Goal: Task Accomplishment & Management: Complete application form

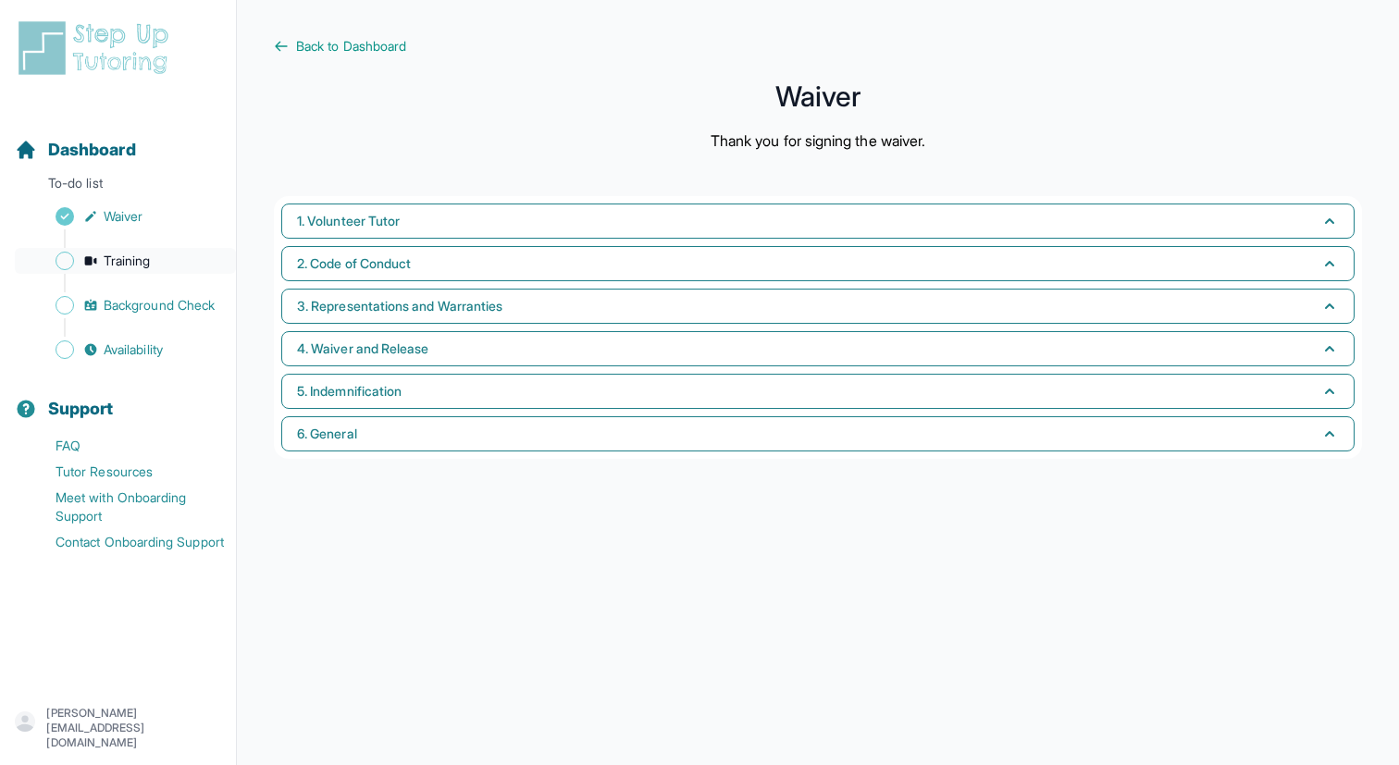
click at [144, 263] on span "Training" at bounding box center [127, 261] width 47 height 19
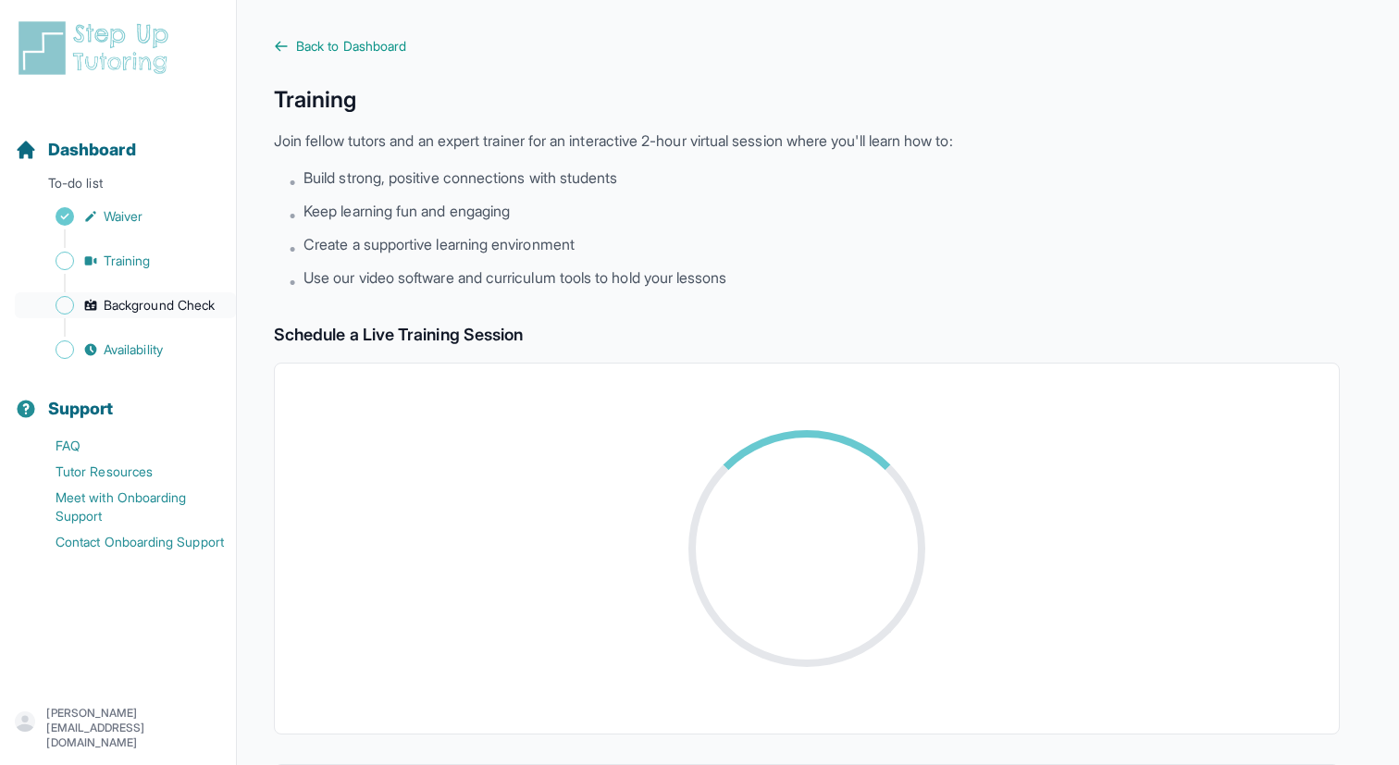
click at [158, 306] on span "Background Check" at bounding box center [159, 305] width 111 height 19
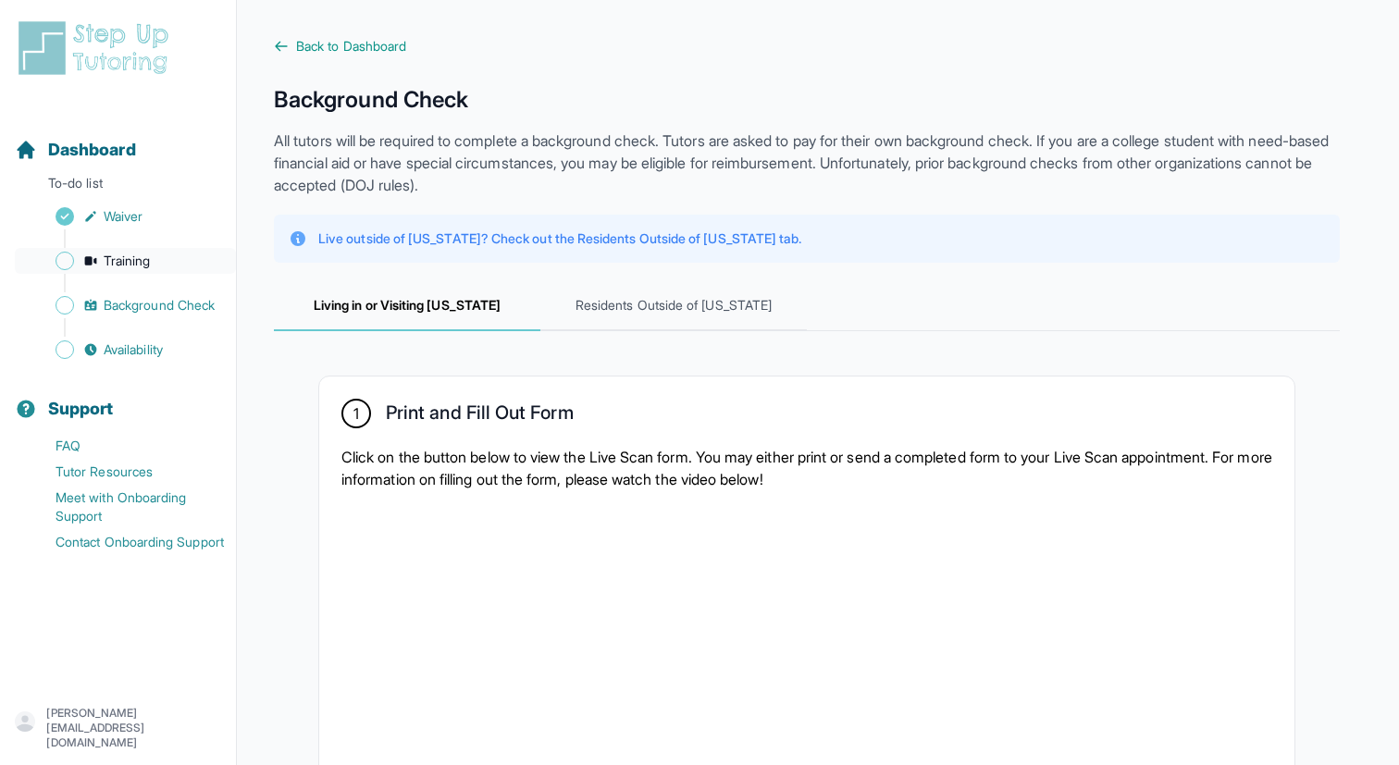
click at [151, 262] on span "Training" at bounding box center [127, 261] width 47 height 19
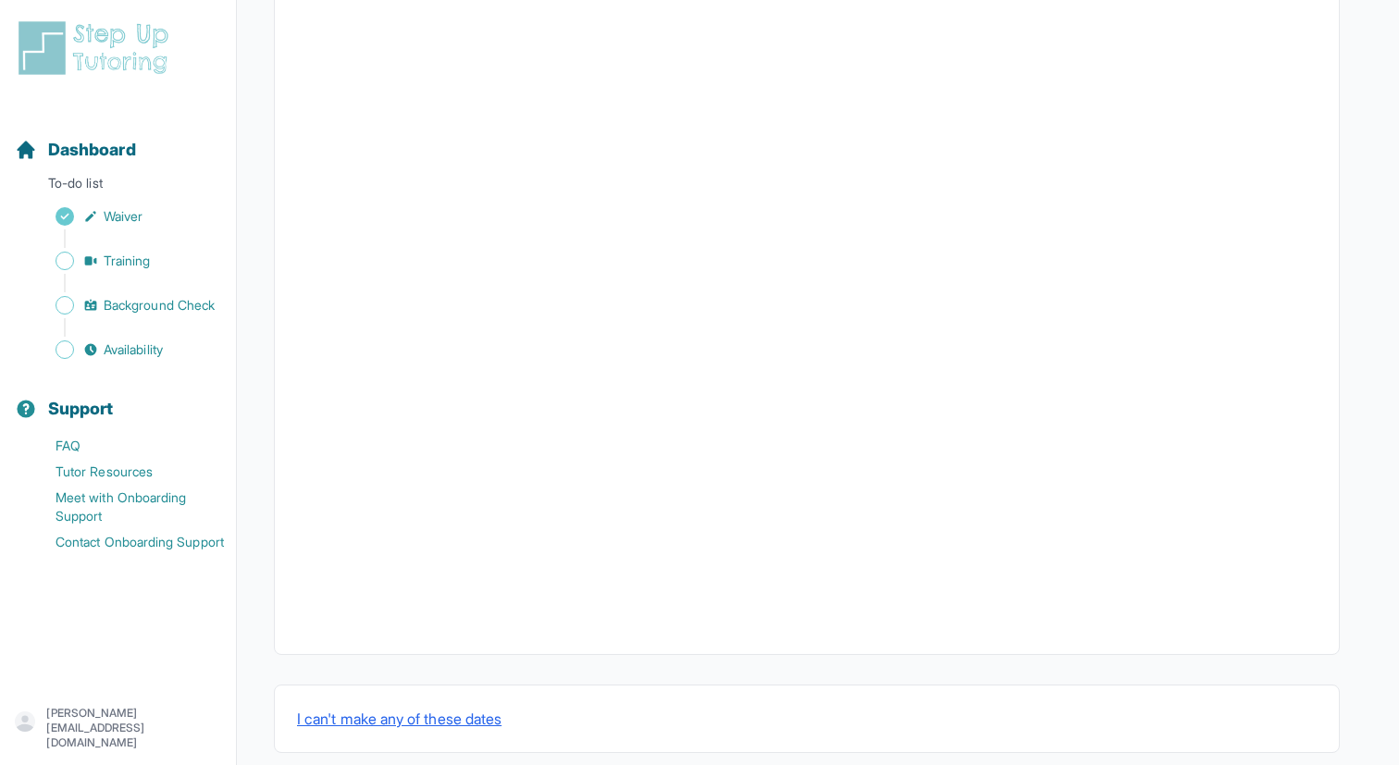
scroll to position [538, 0]
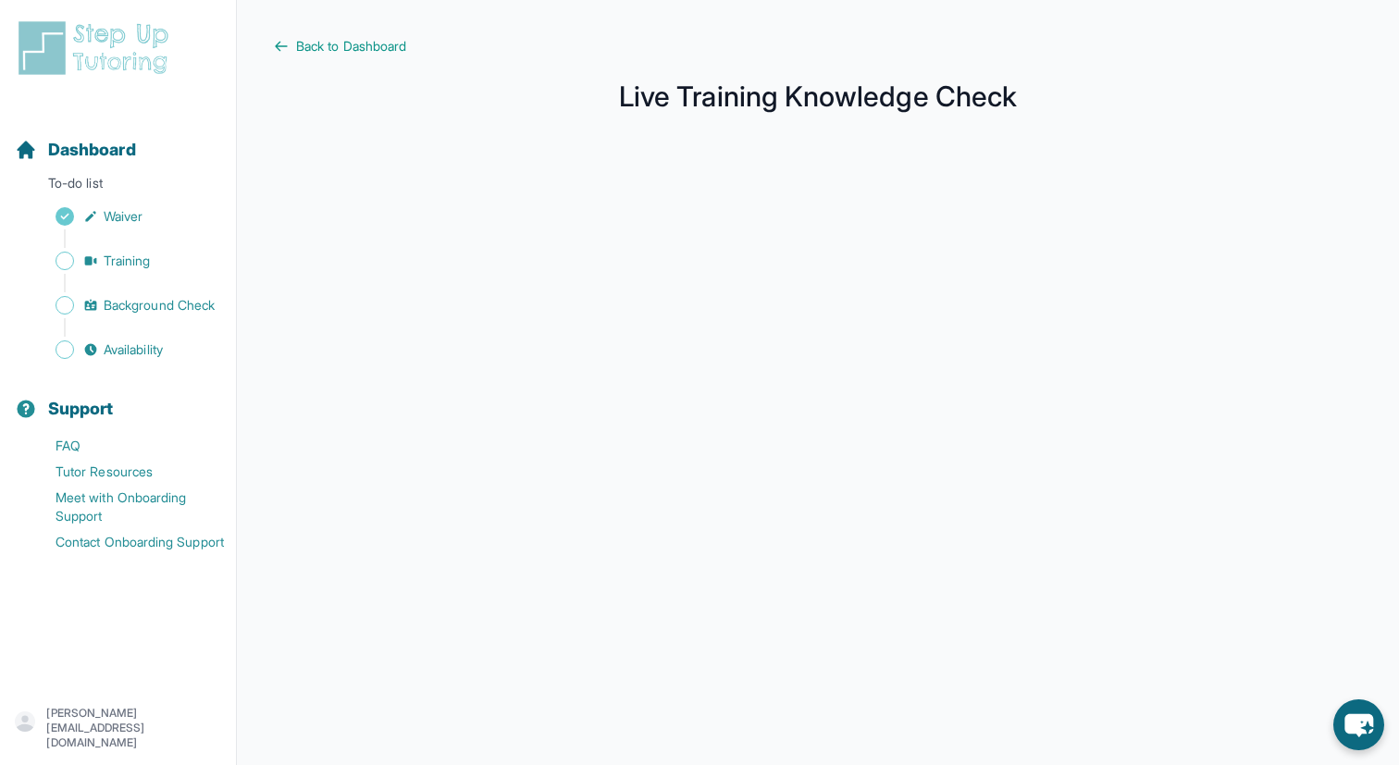
scroll to position [219, 0]
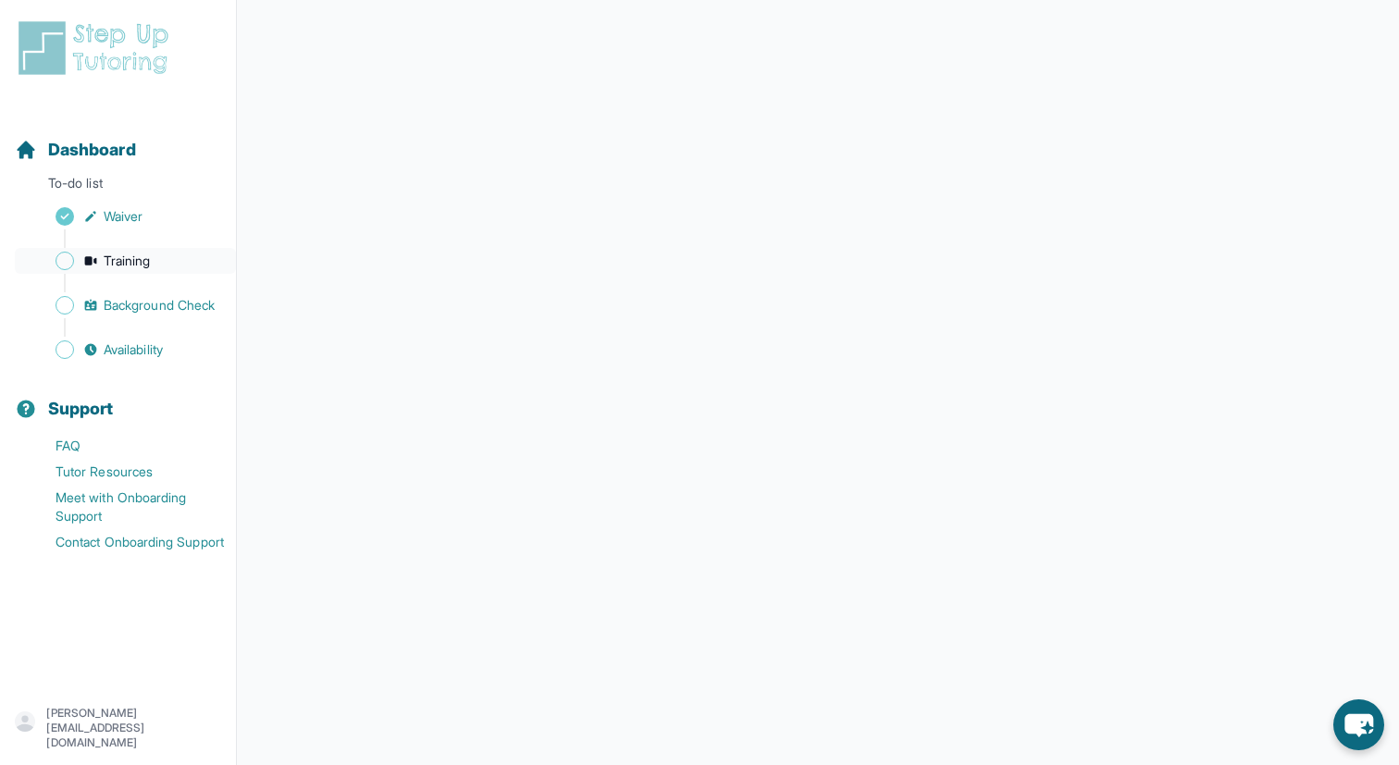
click at [157, 260] on link "Training" at bounding box center [125, 261] width 221 height 26
click at [135, 212] on span "Waiver" at bounding box center [123, 216] width 39 height 19
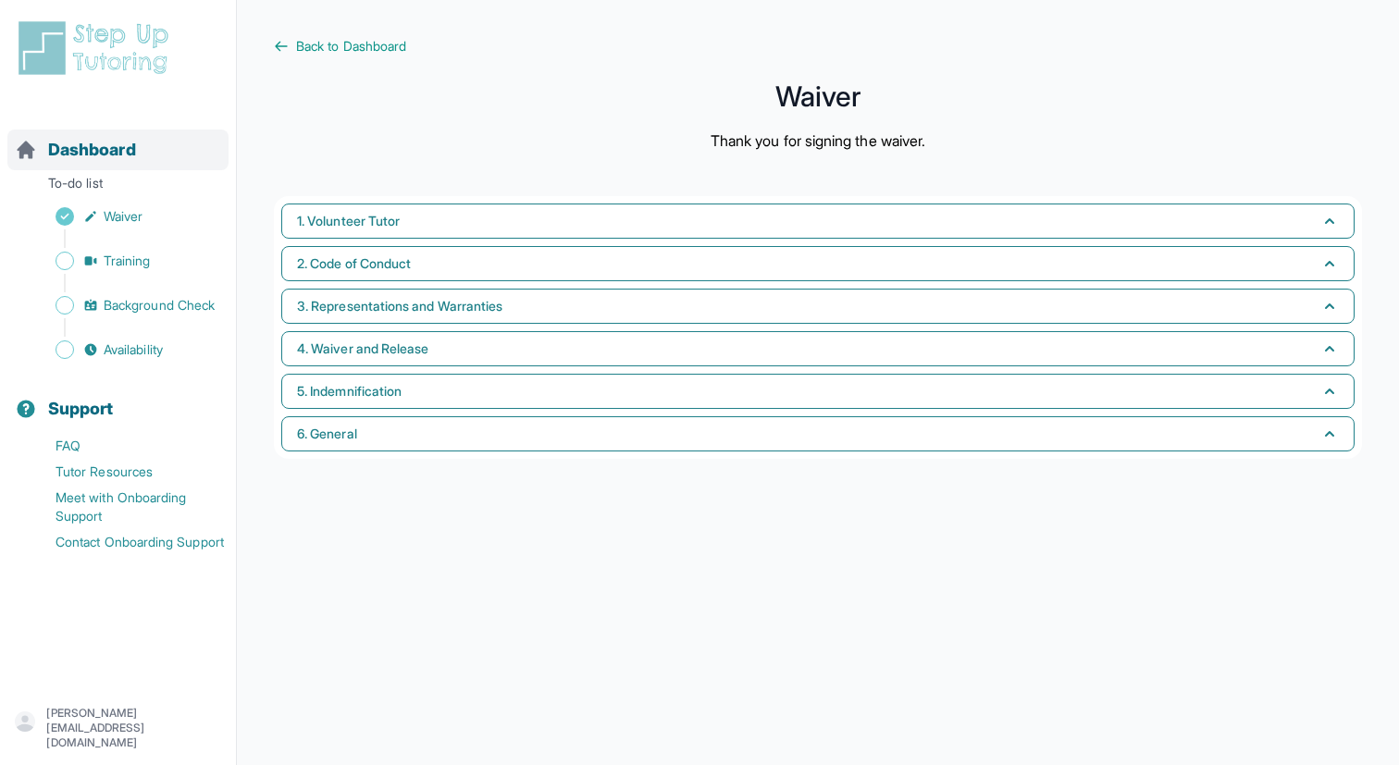
click at [140, 159] on div "Dashboard" at bounding box center [117, 150] width 221 height 41
click at [83, 150] on span "Dashboard" at bounding box center [92, 150] width 88 height 26
